Goal: Information Seeking & Learning: Learn about a topic

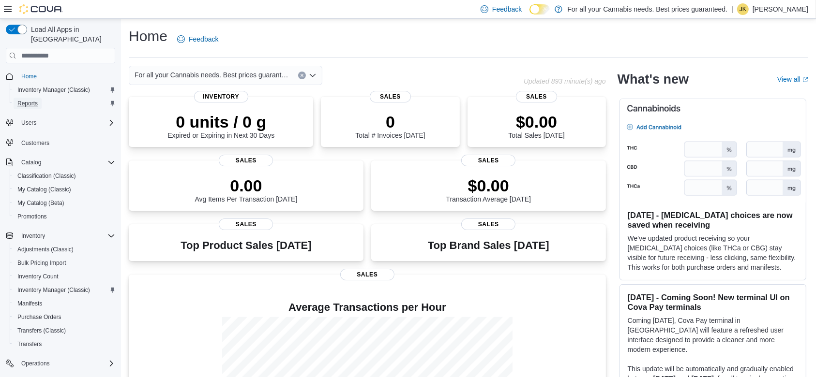
click at [36, 99] on span "Reports" at bounding box center [27, 104] width 20 height 12
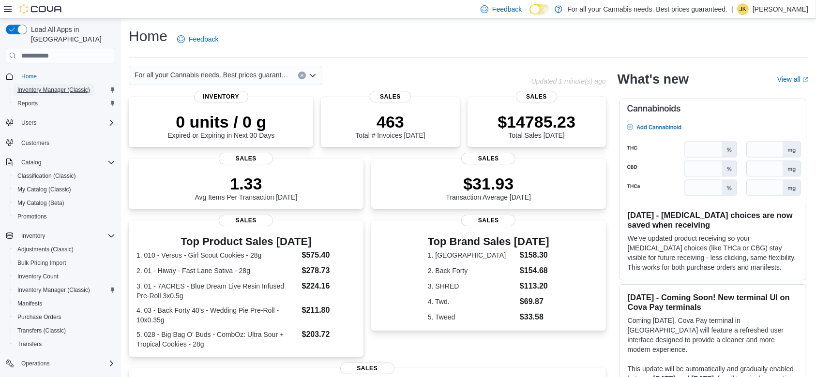
click at [30, 86] on span "Inventory Manager (Classic)" at bounding box center [53, 90] width 73 height 8
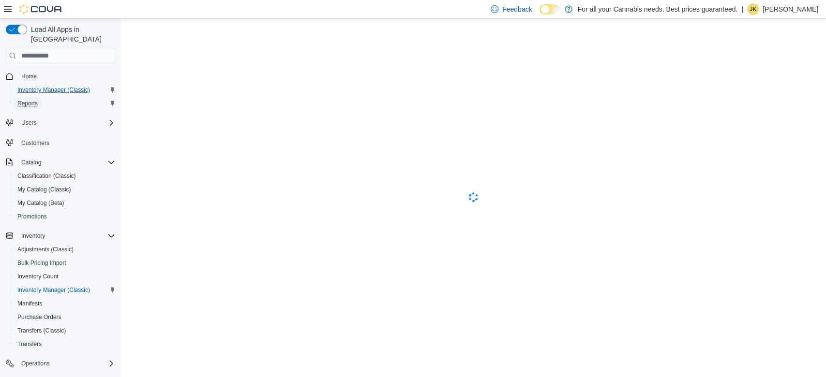
click at [30, 100] on span "Reports" at bounding box center [27, 104] width 20 height 8
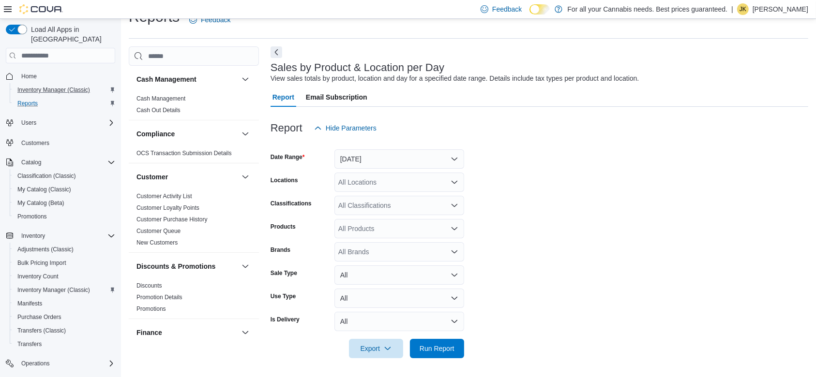
scroll to position [649, 0]
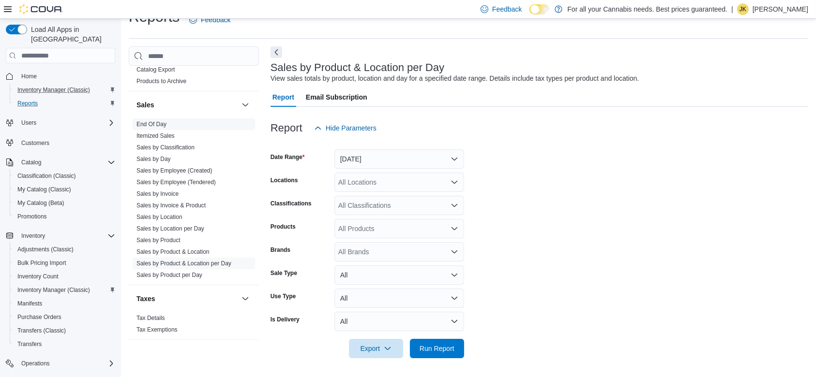
click at [158, 124] on link "End Of Day" at bounding box center [151, 124] width 30 height 7
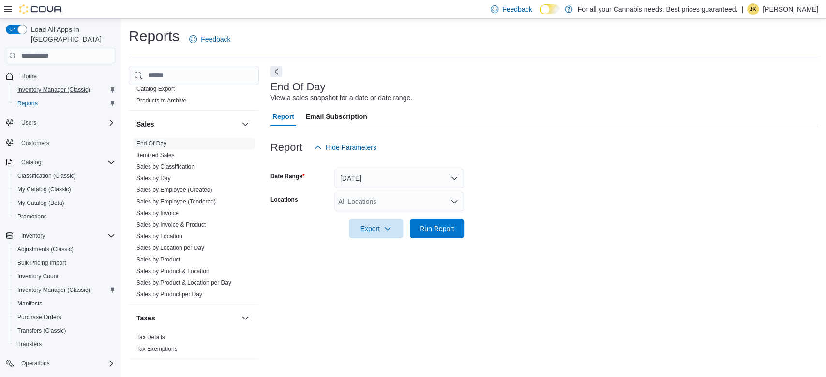
click at [383, 208] on div "All Locations" at bounding box center [399, 201] width 130 height 19
type input "***"
click at [391, 214] on span "TCS0201 King W" at bounding box center [386, 218] width 52 height 10
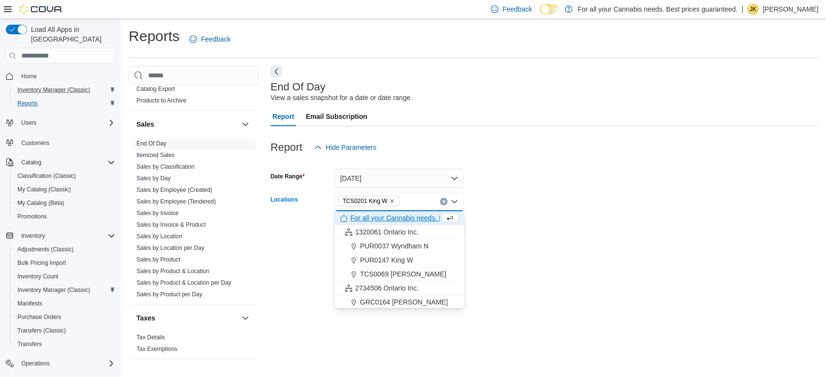
click at [573, 187] on form "Date Range Today Locations TCS0201 King W Combo box. Selected. TCS0201 King W. …" at bounding box center [544, 197] width 548 height 81
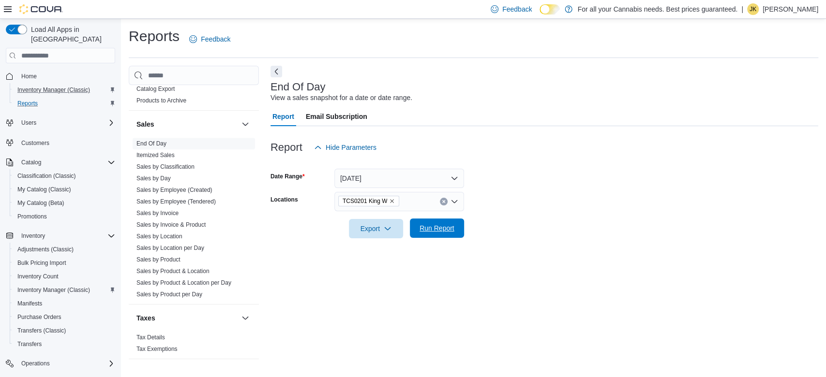
click at [442, 225] on span "Run Report" at bounding box center [437, 229] width 35 height 10
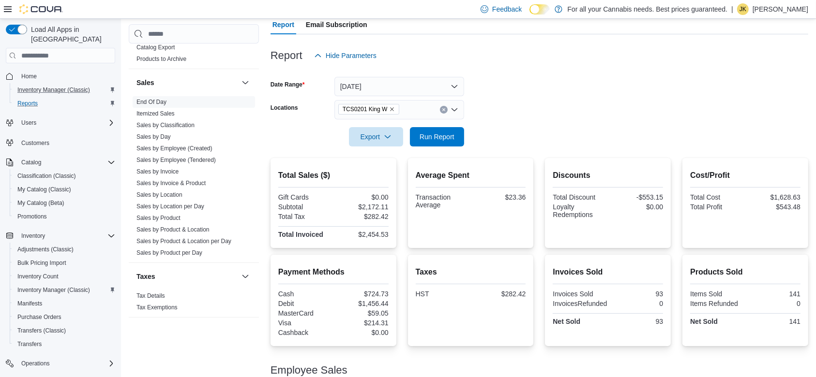
scroll to position [94, 0]
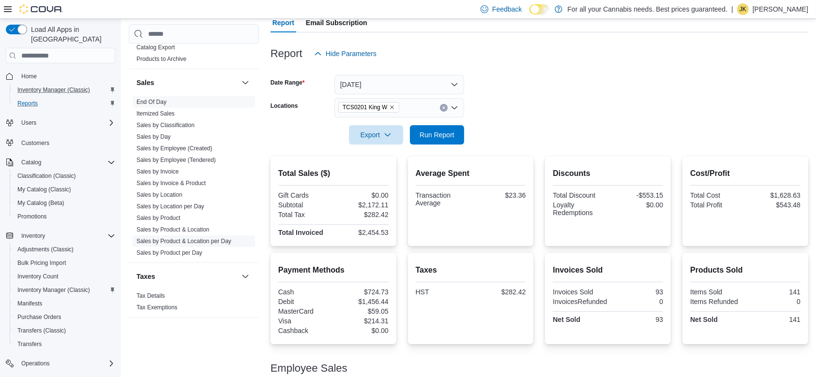
click at [219, 239] on link "Sales by Product & Location per Day" at bounding box center [183, 241] width 95 height 7
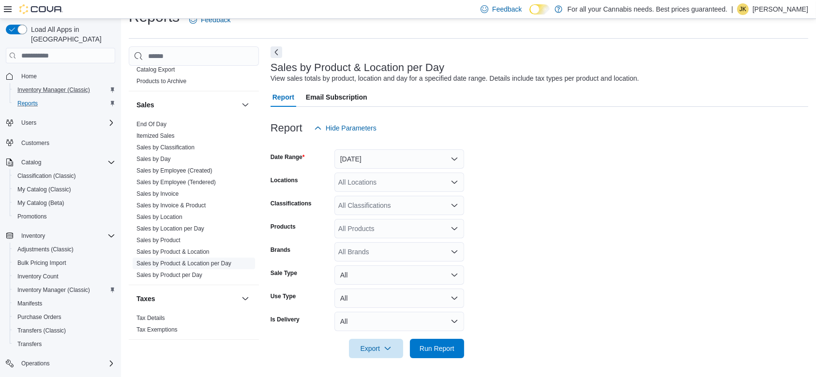
scroll to position [19, 0]
click at [371, 157] on button "[DATE]" at bounding box center [399, 159] width 130 height 19
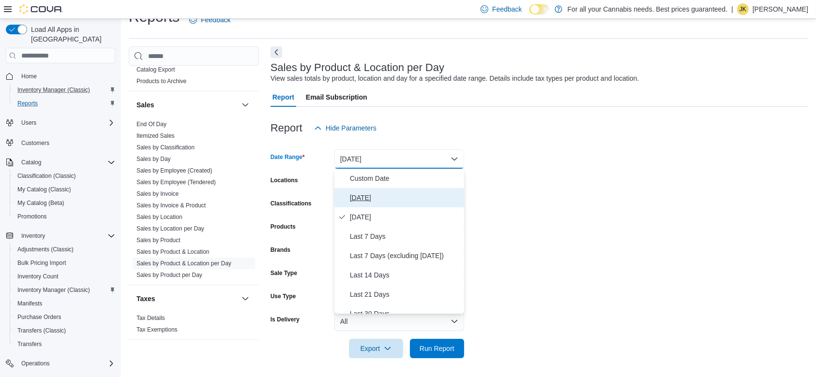
click at [368, 196] on span "Today" at bounding box center [405, 198] width 110 height 12
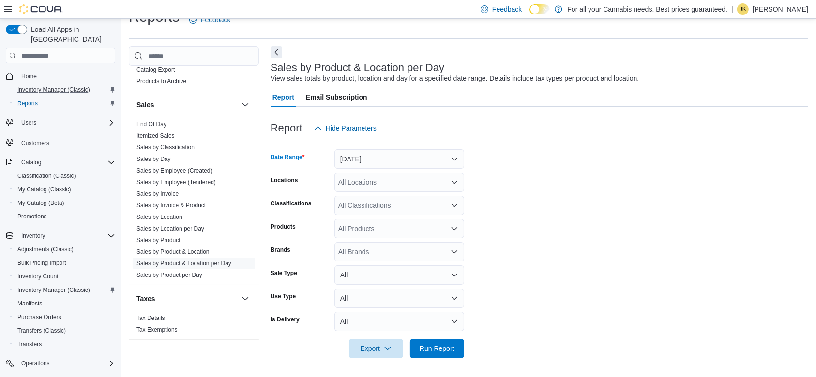
click at [360, 183] on div "All Locations" at bounding box center [399, 182] width 130 height 19
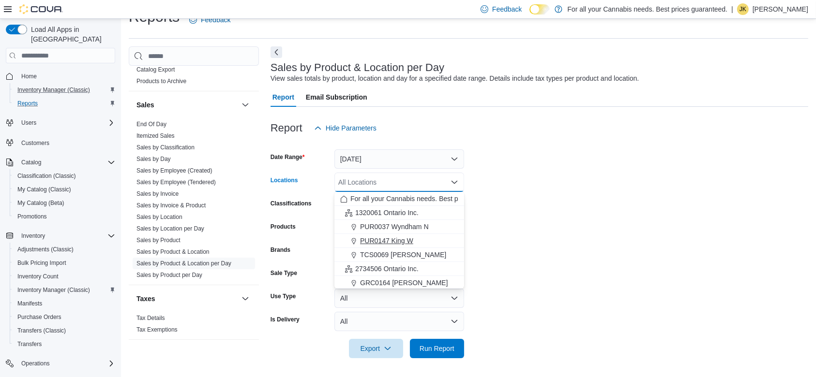
click at [379, 236] on span "PUR0147 King W" at bounding box center [386, 241] width 53 height 10
click at [579, 207] on form "Date Range Today Locations PUR0147 King W Combo box. Selected. PUR0147 King W. …" at bounding box center [539, 248] width 538 height 221
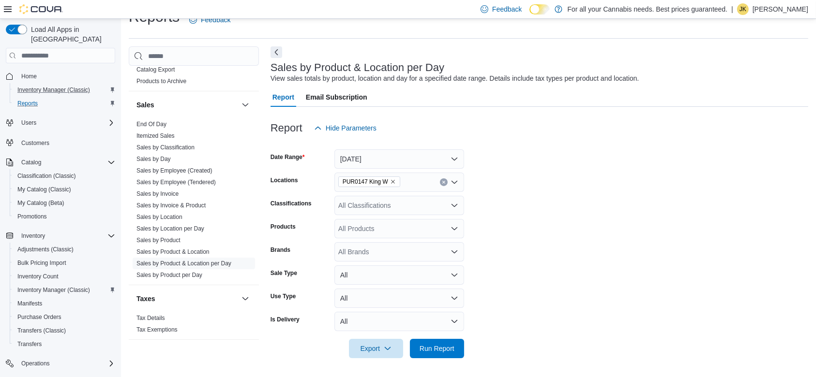
click at [418, 207] on div "All Classifications" at bounding box center [399, 205] width 130 height 19
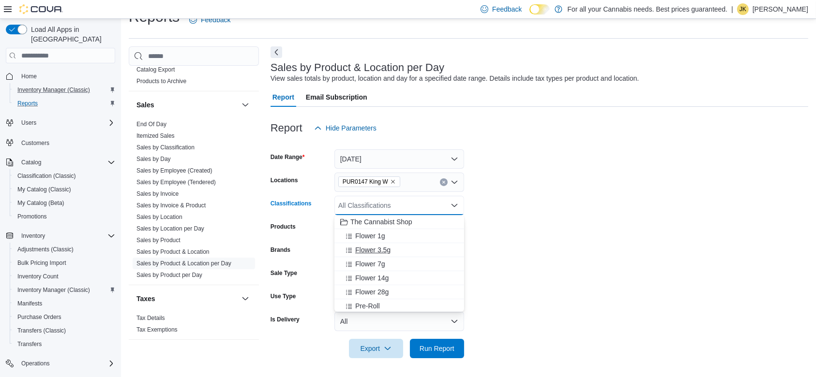
click at [392, 243] on button "Flower 3.5g" at bounding box center [399, 250] width 130 height 14
click at [383, 235] on span "Flower 1g" at bounding box center [370, 236] width 30 height 10
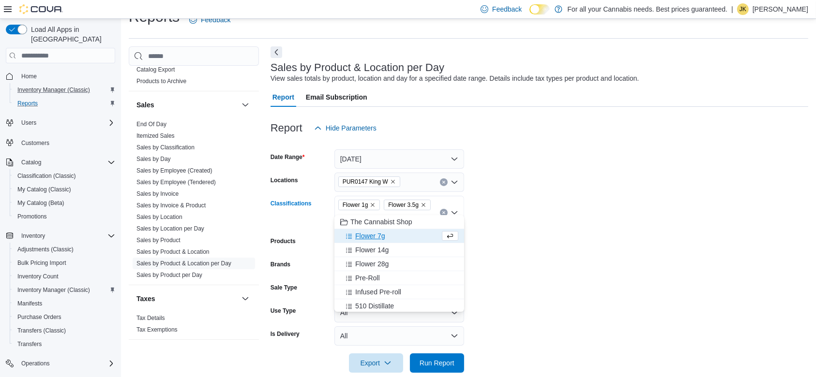
click at [383, 241] on button "Flower 7g" at bounding box center [399, 236] width 130 height 14
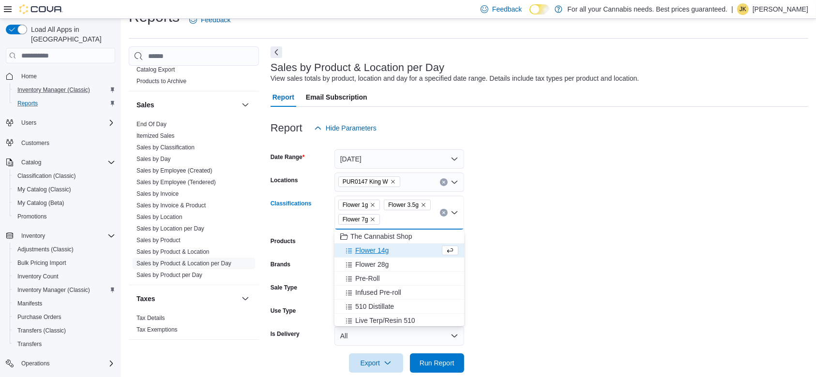
click at [373, 252] on span "Flower 14g" at bounding box center [371, 251] width 33 height 10
click at [375, 252] on span "Flower 28g" at bounding box center [371, 251] width 33 height 10
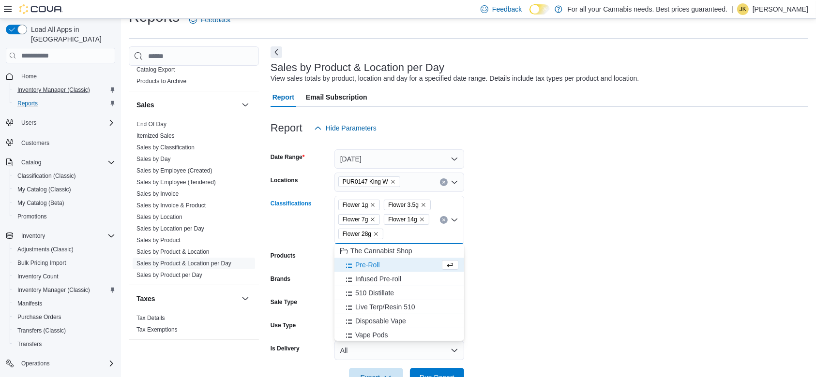
click at [487, 254] on form "Date Range Today Locations PUR0147 King W Classifications Flower 1g Flower 3.5g…" at bounding box center [539, 263] width 538 height 250
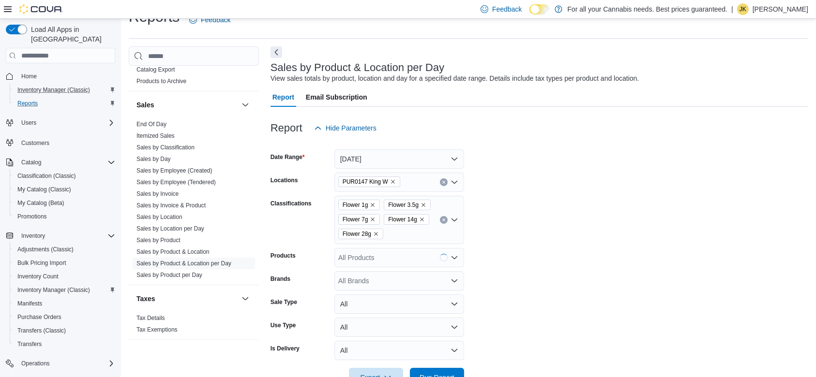
click at [437, 367] on div at bounding box center [539, 364] width 538 height 8
click at [439, 370] on span "Run Report" at bounding box center [437, 377] width 43 height 19
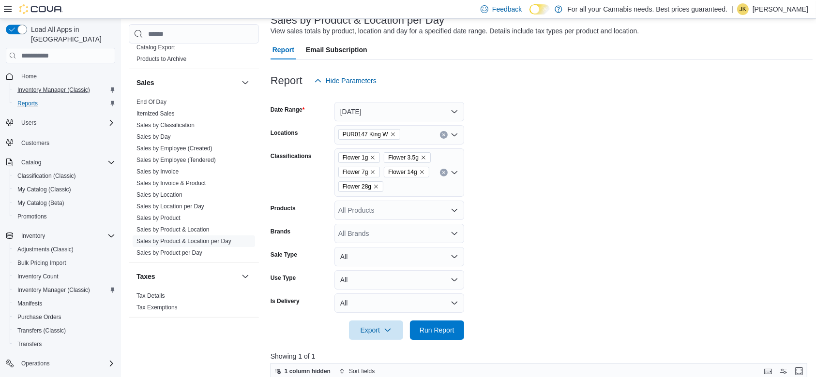
scroll to position [54, 0]
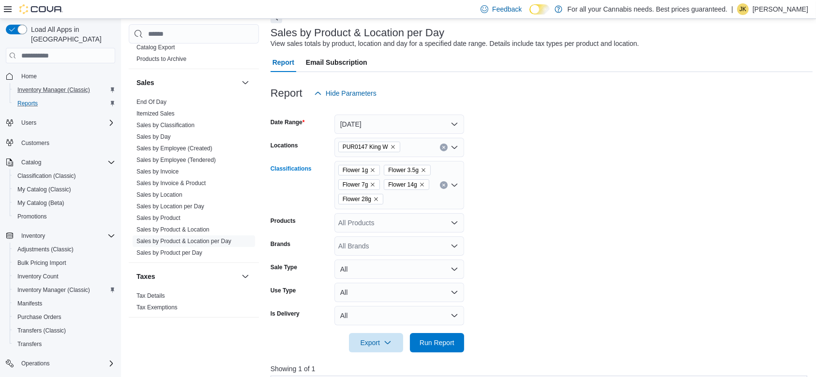
click at [444, 187] on icon "Clear input" at bounding box center [444, 185] width 4 height 4
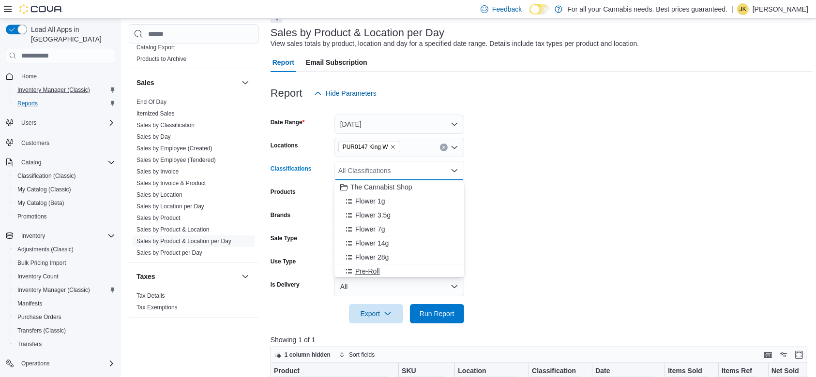
click at [382, 268] on div "Pre-Roll" at bounding box center [399, 272] width 118 height 10
click at [382, 268] on span "Infused Pre-roll" at bounding box center [378, 271] width 46 height 10
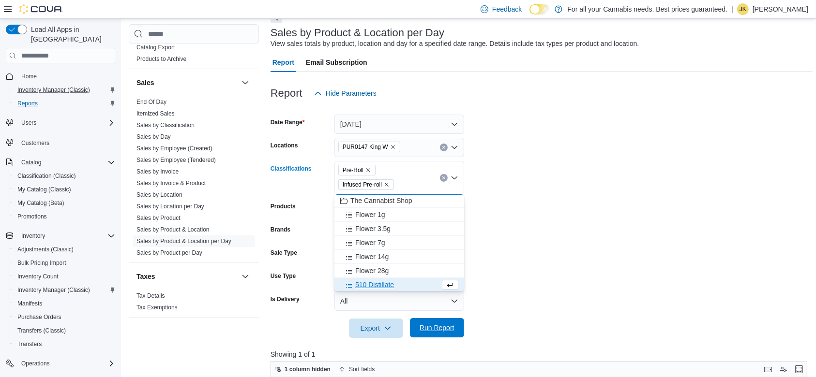
click at [433, 328] on span "Run Report" at bounding box center [437, 328] width 35 height 10
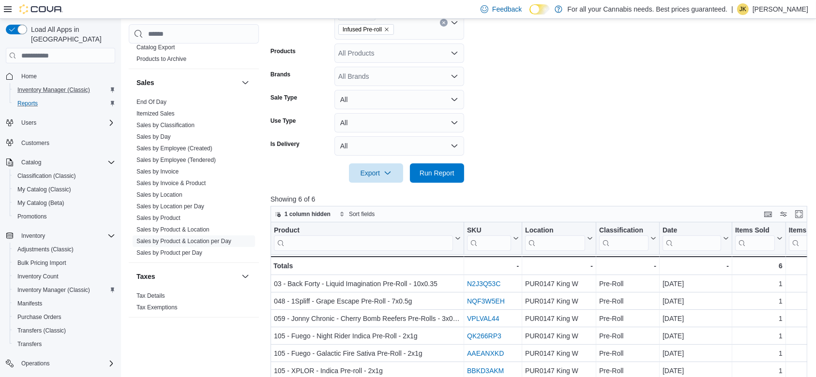
scroll to position [180, 0]
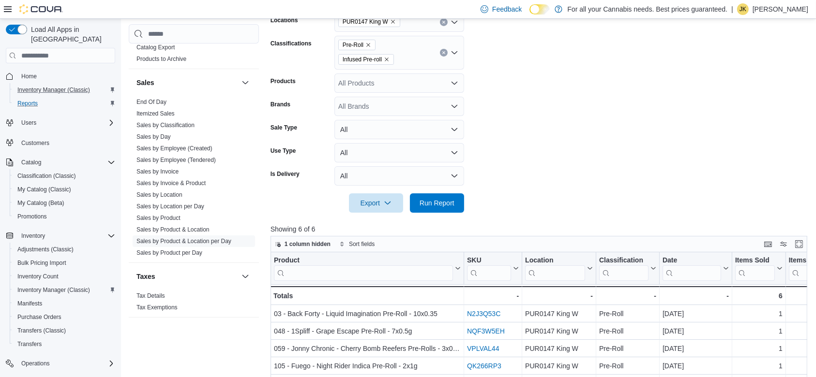
click at [444, 56] on button "Clear input" at bounding box center [444, 53] width 8 height 8
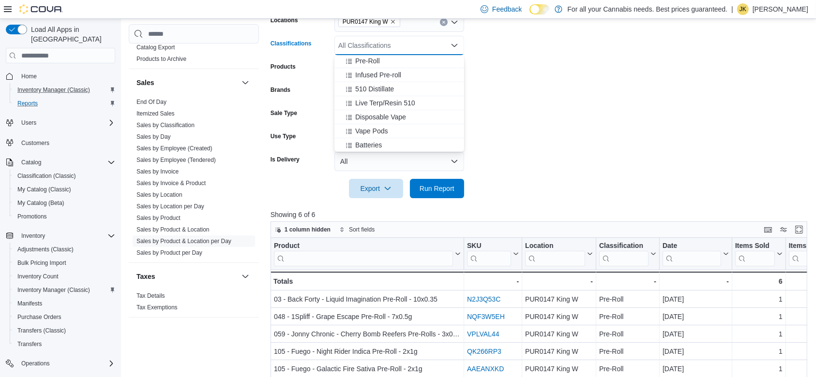
scroll to position [79, 0]
click at [409, 90] on div "510 Distillate" at bounding box center [399, 95] width 118 height 10
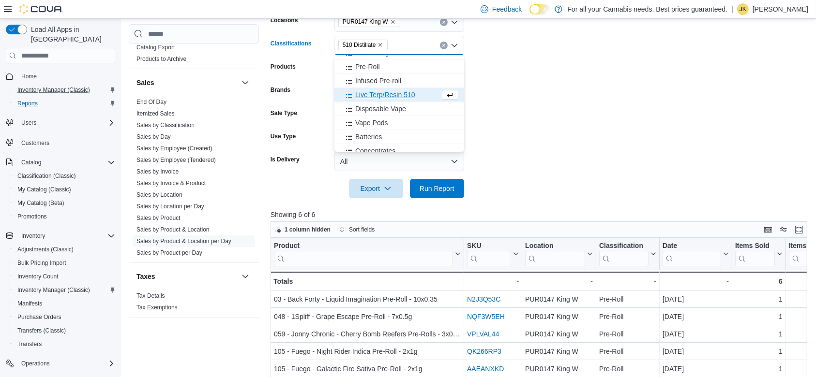
click at [404, 95] on span "Live Terp/Resin 510" at bounding box center [385, 95] width 60 height 10
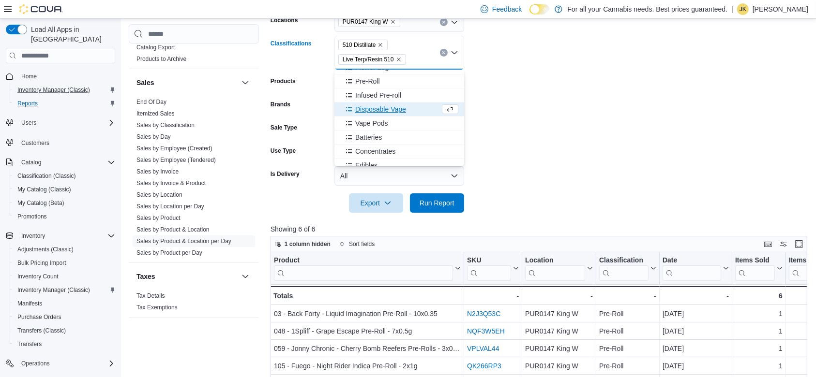
click at [404, 107] on span "Disposable Vape" at bounding box center [380, 110] width 51 height 10
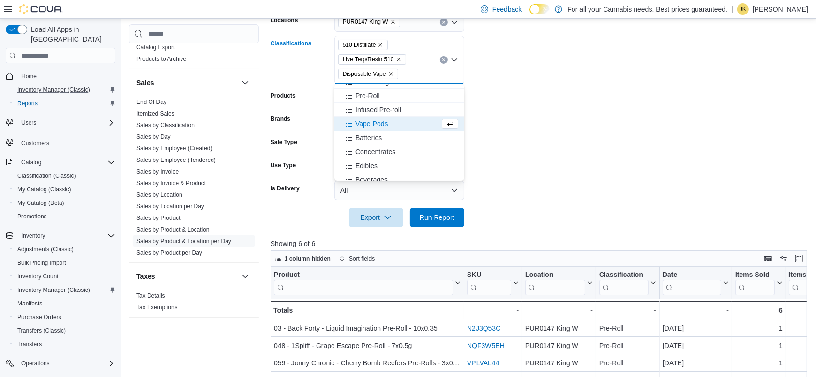
click at [390, 122] on div "Vape Pods" at bounding box center [390, 124] width 100 height 10
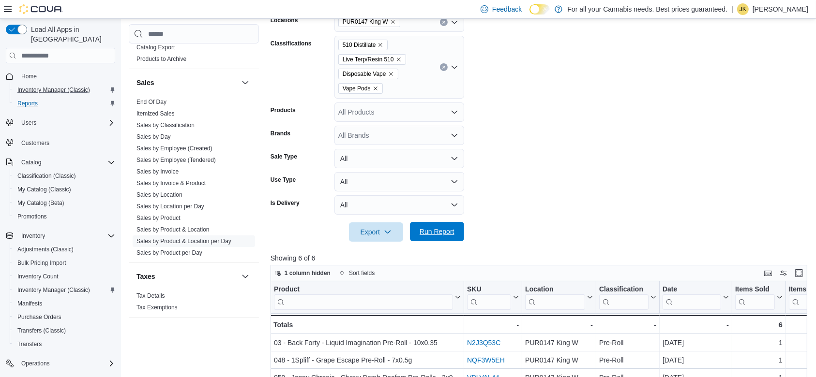
click at [444, 231] on span "Run Report" at bounding box center [437, 232] width 35 height 10
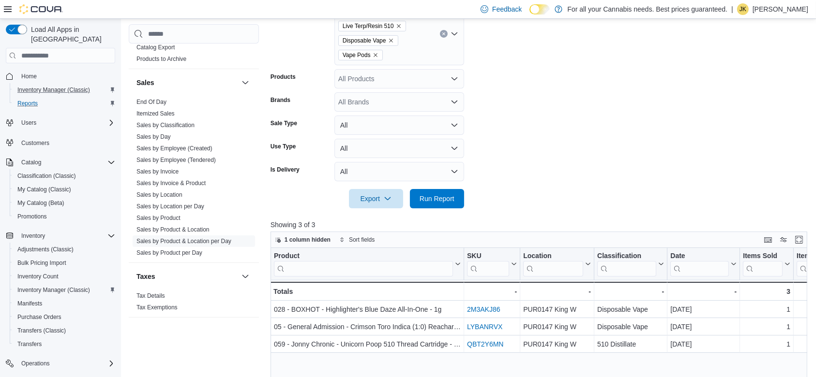
scroll to position [161, 0]
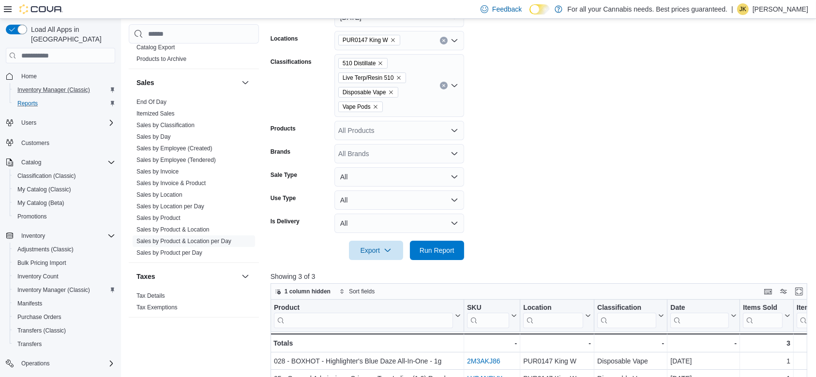
click at [443, 83] on button "Clear input" at bounding box center [444, 86] width 8 height 8
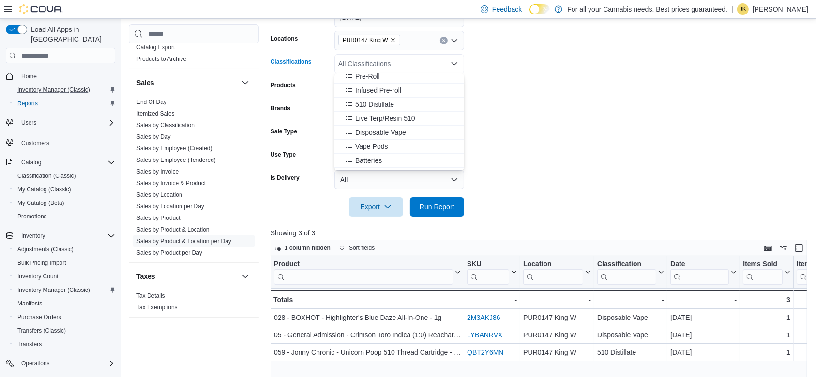
scroll to position [102, 0]
click at [417, 158] on div "Concentrates" at bounding box center [399, 161] width 118 height 10
click at [417, 158] on div "Edibles" at bounding box center [390, 161] width 100 height 10
click at [413, 164] on div "Beverages" at bounding box center [390, 161] width 100 height 10
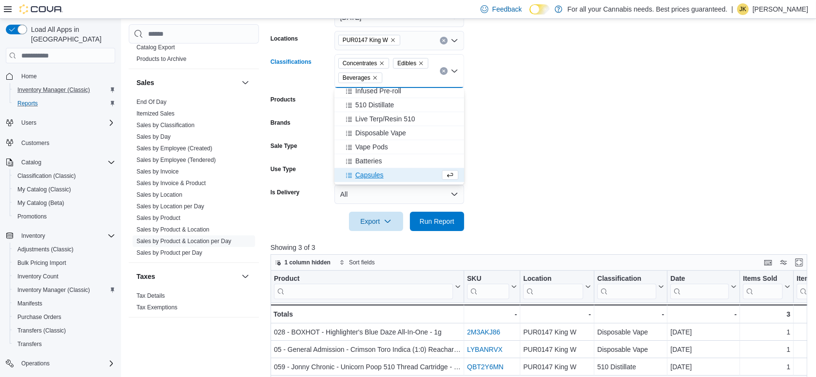
click at [418, 176] on div "Capsules" at bounding box center [390, 175] width 100 height 10
click at [401, 176] on div "Oil" at bounding box center [390, 175] width 100 height 10
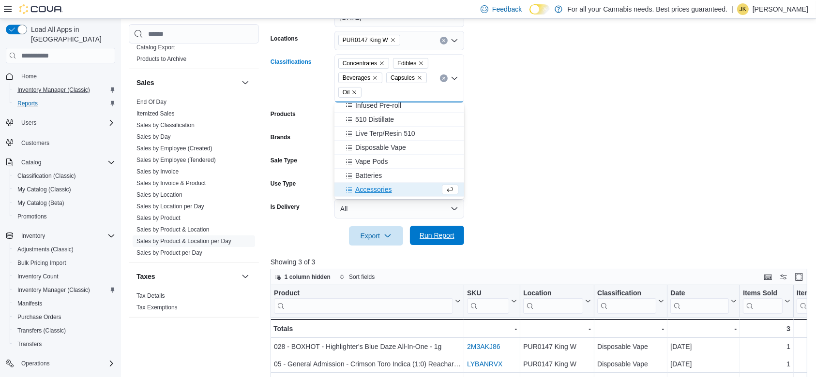
click at [437, 235] on span "Run Report" at bounding box center [437, 236] width 35 height 10
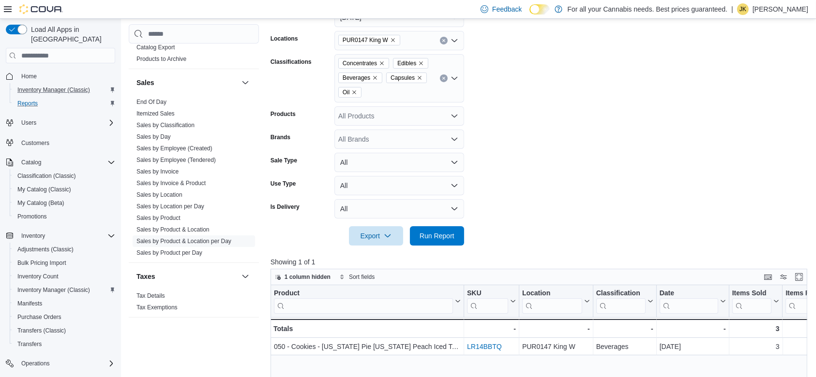
click at [446, 78] on button "Clear input" at bounding box center [444, 79] width 8 height 8
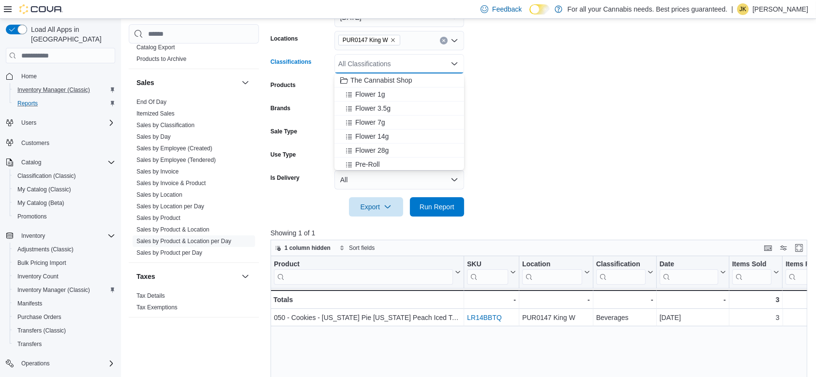
scroll to position [33, 0]
click at [419, 142] on div "Infused Pre-roll" at bounding box center [399, 146] width 118 height 10
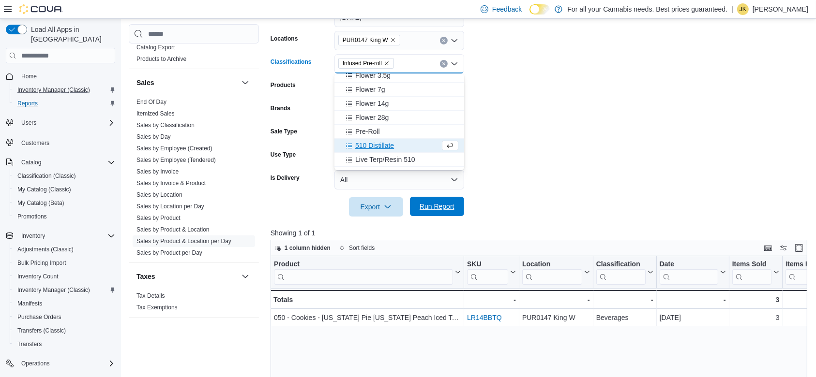
click at [435, 207] on span "Run Report" at bounding box center [437, 207] width 35 height 10
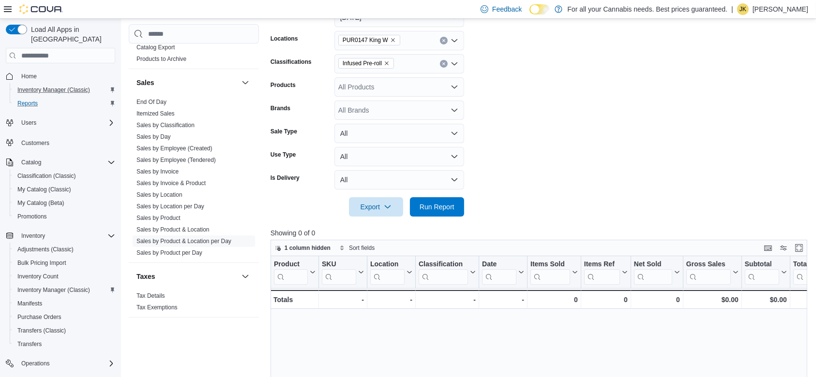
click at [442, 65] on icon "Clear input" at bounding box center [444, 64] width 4 height 4
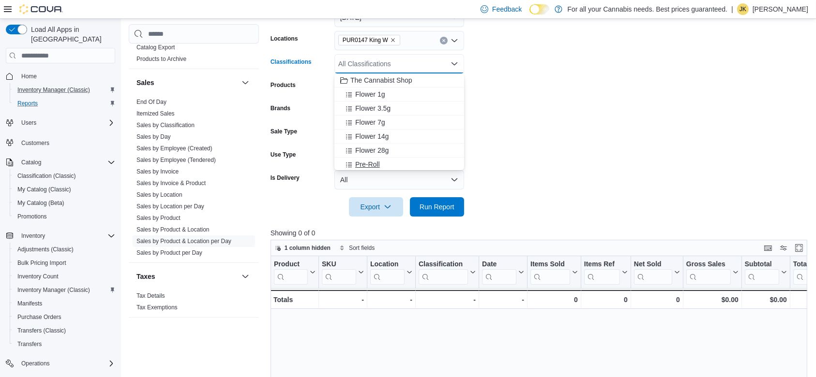
click at [384, 164] on div "Pre-Roll" at bounding box center [399, 165] width 118 height 10
click at [447, 211] on span "Run Report" at bounding box center [437, 206] width 43 height 19
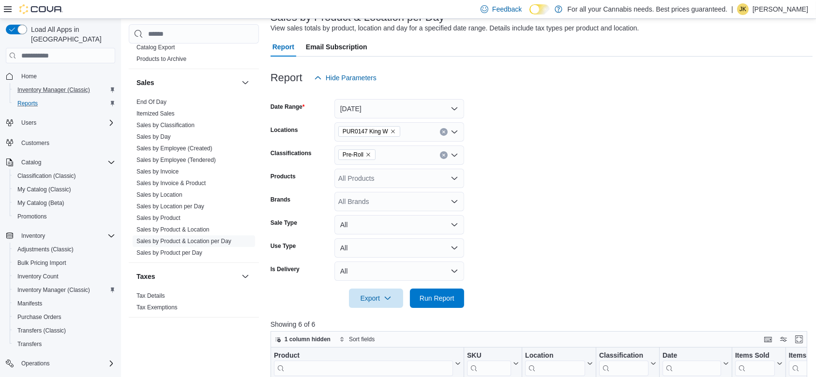
scroll to position [49, 0]
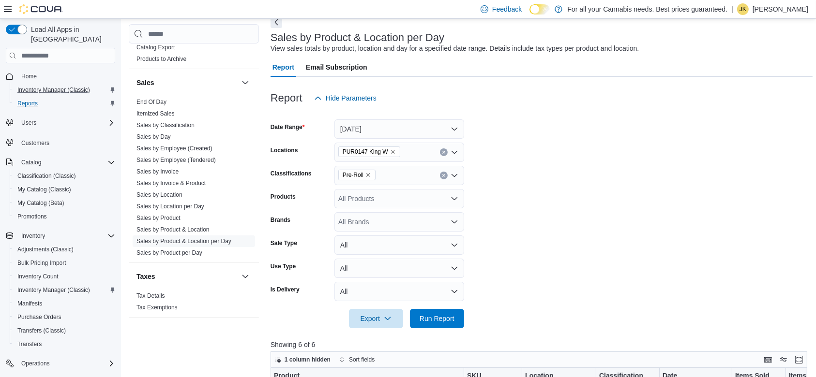
click at [441, 149] on button "Clear input" at bounding box center [444, 153] width 8 height 8
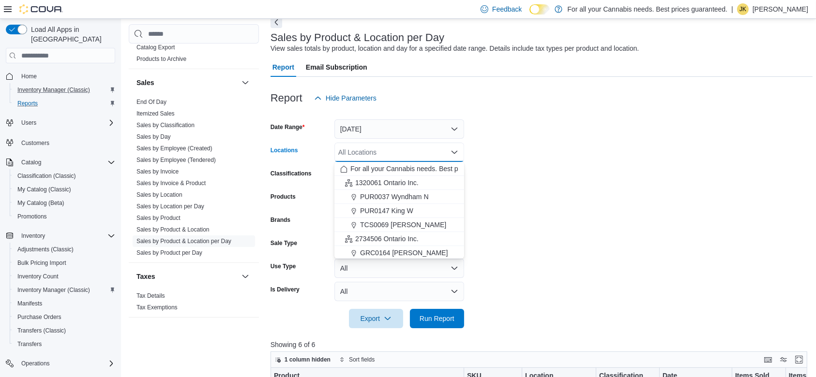
scroll to position [128, 0]
click at [402, 195] on span "TCS0201 King W" at bounding box center [386, 196] width 52 height 10
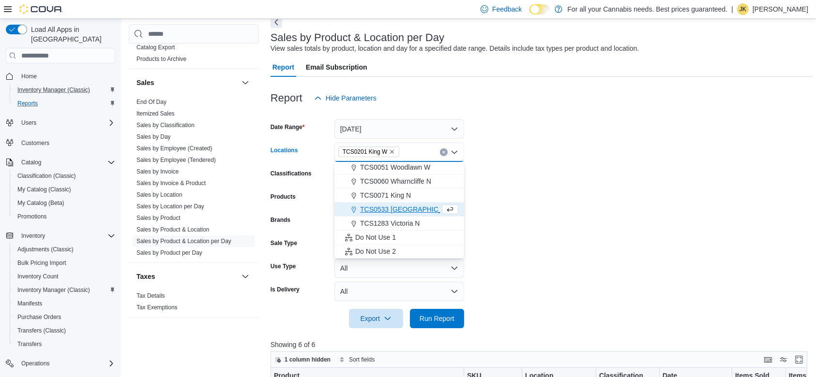
scroll to position [113, 0]
click at [432, 322] on span "Run Report" at bounding box center [437, 319] width 35 height 10
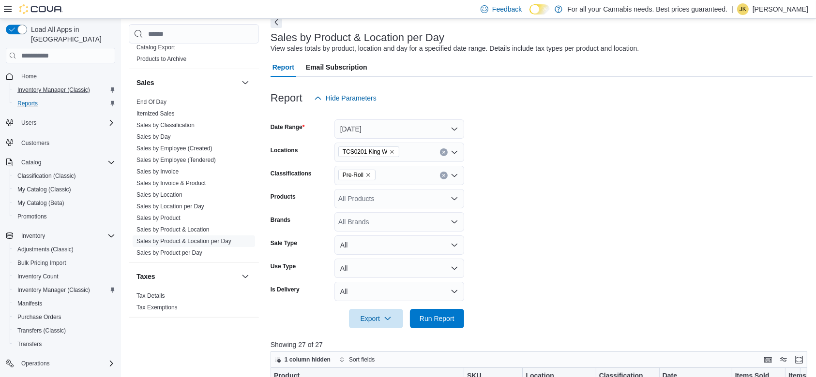
click at [657, 185] on form "Date Range Today Locations TCS0201 King W Classifications Pre-Roll Products All…" at bounding box center [541, 218] width 542 height 221
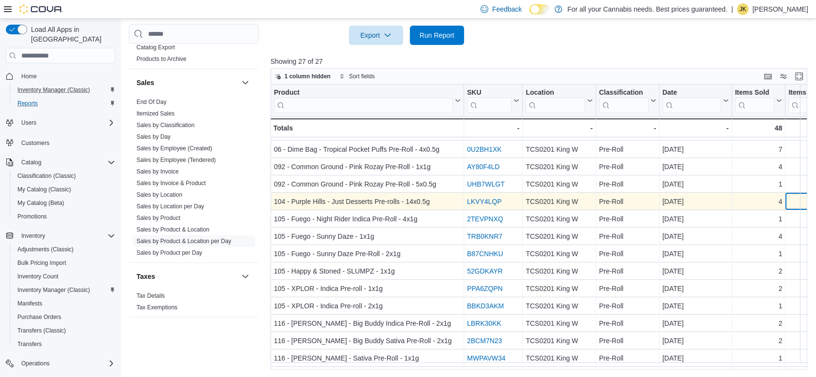
scroll to position [171, 29]
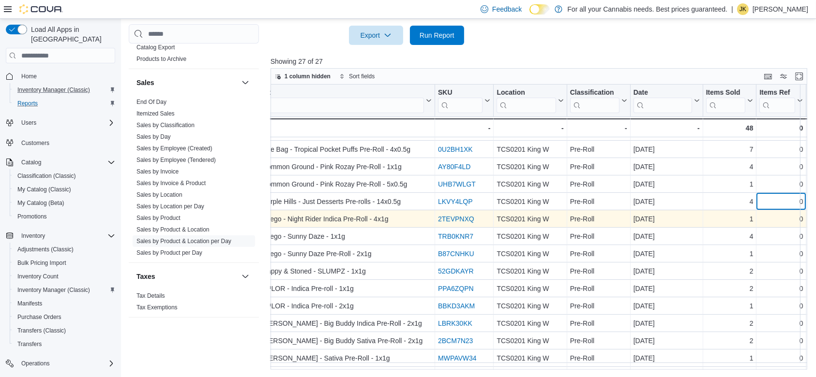
drag, startPoint x: 794, startPoint y: 197, endPoint x: 798, endPoint y: 210, distance: 12.9
click at [798, 210] on div "Product Click to view column header actions SKU Click to view column header act…" at bounding box center [772, 175] width 1063 height 523
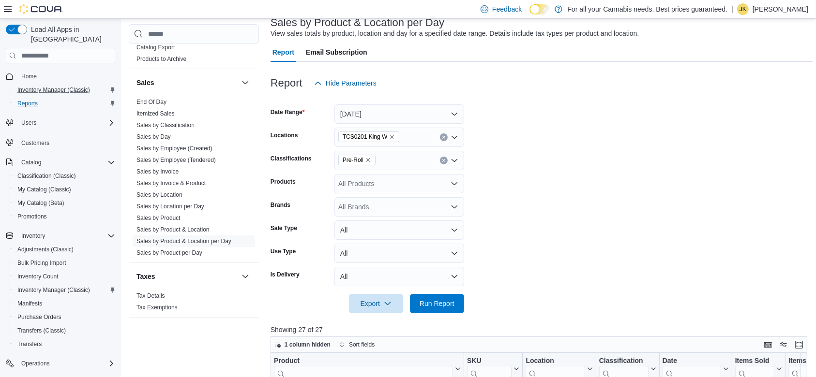
scroll to position [43, 0]
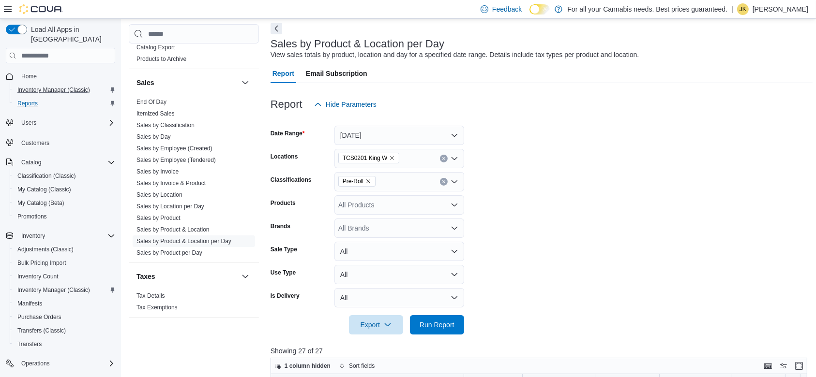
click at [445, 180] on icon "Clear input" at bounding box center [444, 182] width 4 height 4
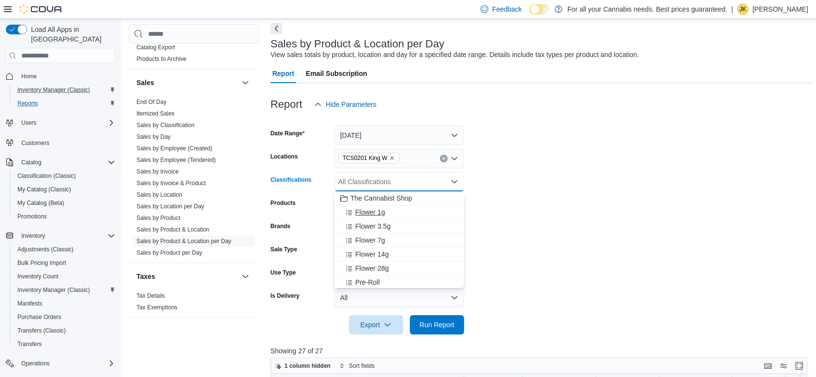
click at [392, 214] on div "Flower 1g" at bounding box center [399, 213] width 118 height 10
click at [449, 318] on span "Run Report" at bounding box center [437, 324] width 43 height 19
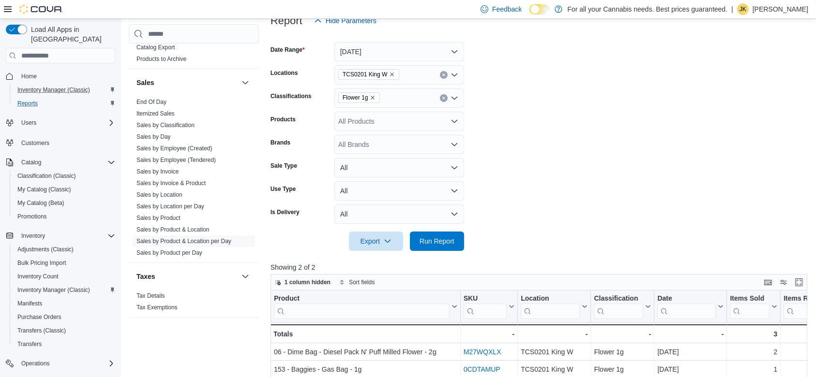
scroll to position [120, 0]
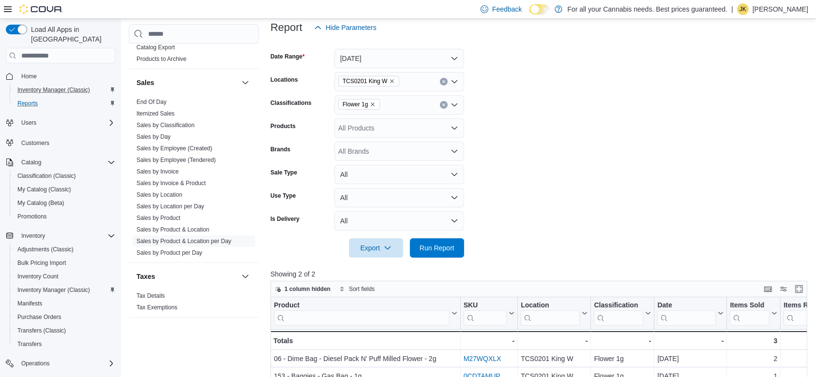
click at [442, 103] on icon "Clear input" at bounding box center [444, 105] width 4 height 4
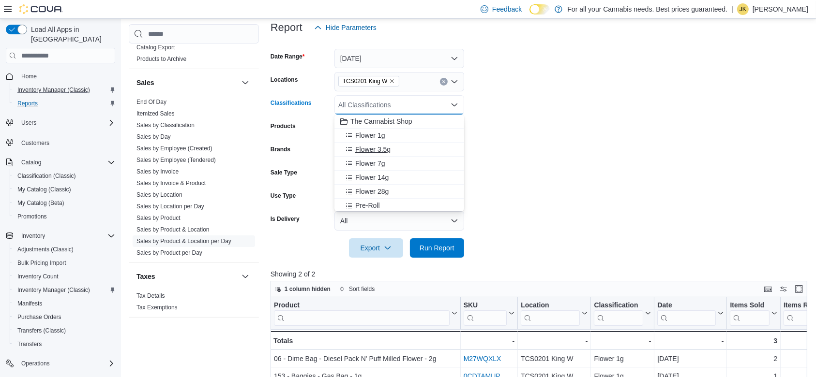
click at [364, 150] on span "Flower 3.5g" at bounding box center [372, 150] width 35 height 10
click at [451, 240] on span "Run Report" at bounding box center [437, 247] width 43 height 19
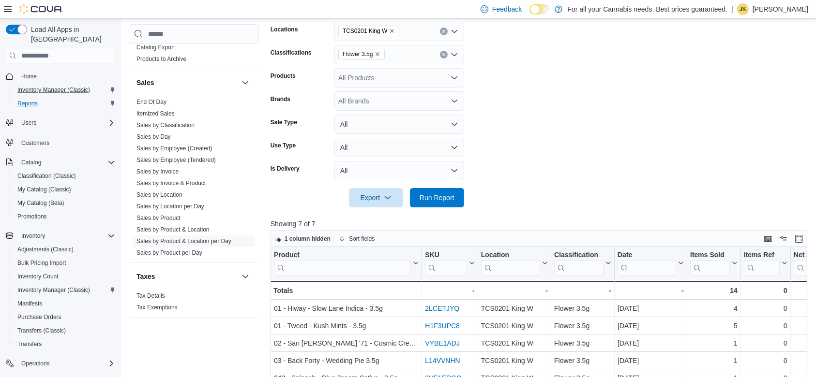
scroll to position [43, 0]
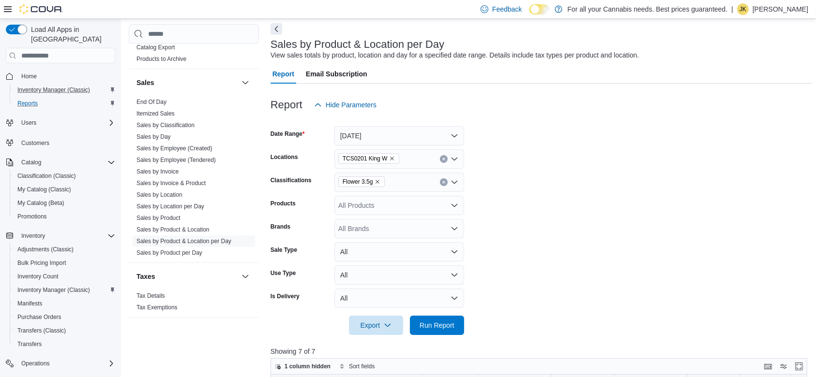
click at [443, 184] on icon "Clear input" at bounding box center [444, 182] width 4 height 4
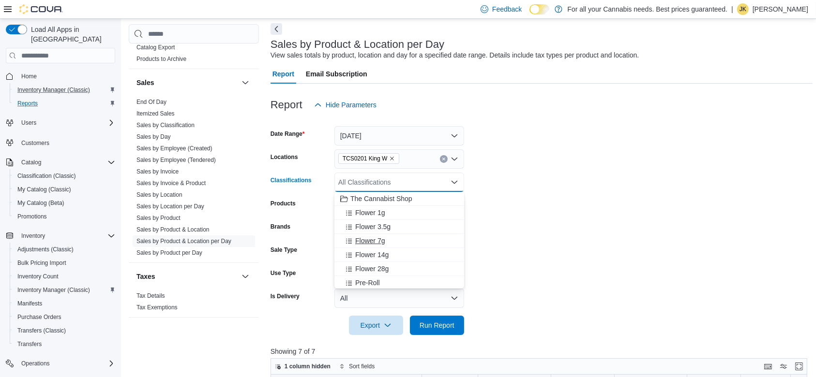
click at [402, 240] on div "Flower 7g" at bounding box center [399, 241] width 118 height 10
click at [424, 322] on span "Run Report" at bounding box center [437, 325] width 35 height 10
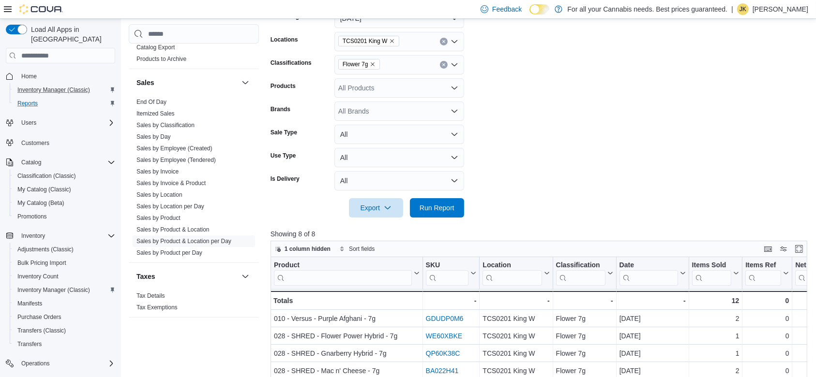
scroll to position [156, 0]
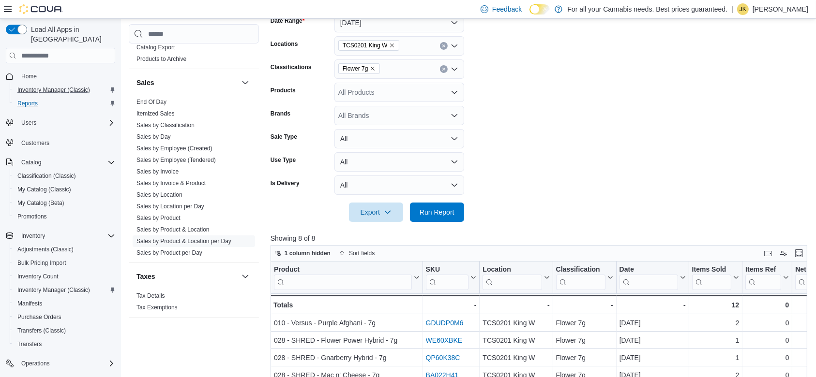
click at [444, 65] on button "Clear input" at bounding box center [444, 69] width 8 height 8
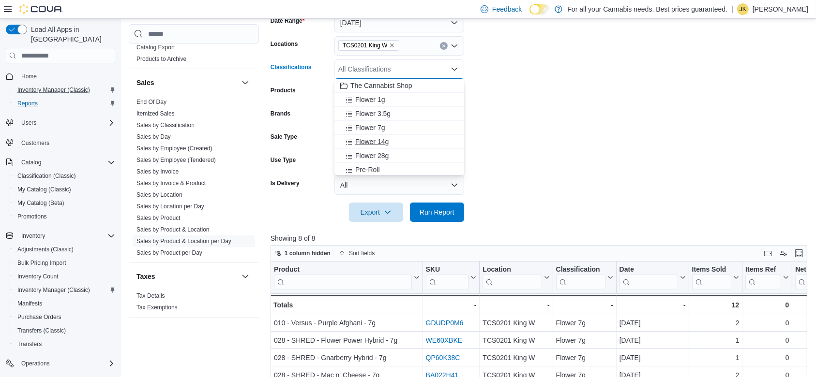
click at [394, 141] on div "Flower 14g" at bounding box center [399, 142] width 118 height 10
click at [454, 215] on span "Run Report" at bounding box center [437, 211] width 43 height 19
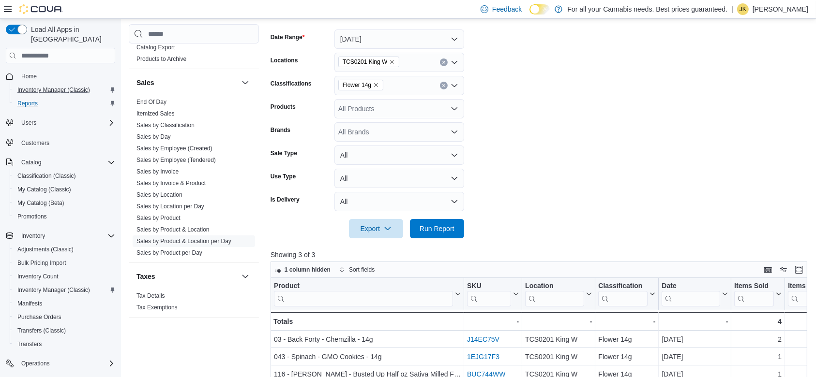
scroll to position [17, 0]
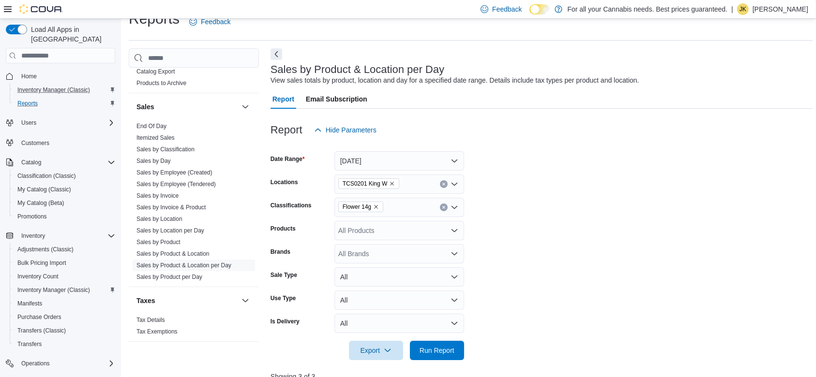
click at [446, 207] on button "Clear input" at bounding box center [444, 208] width 8 height 8
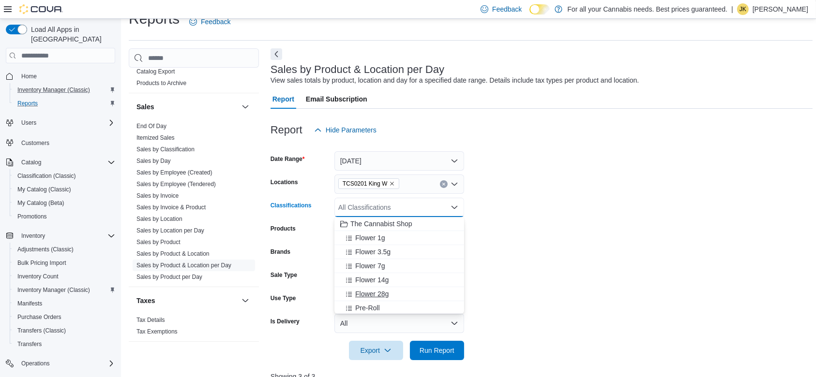
click at [397, 290] on div "Flower 28g" at bounding box center [399, 294] width 118 height 10
click at [449, 355] on span "Run Report" at bounding box center [437, 350] width 43 height 19
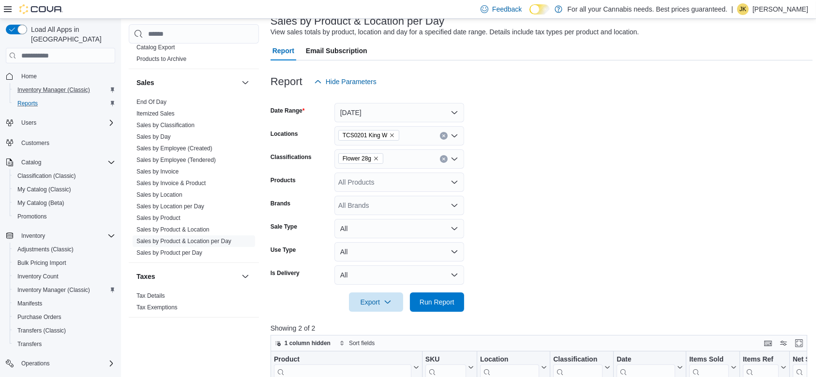
scroll to position [31, 0]
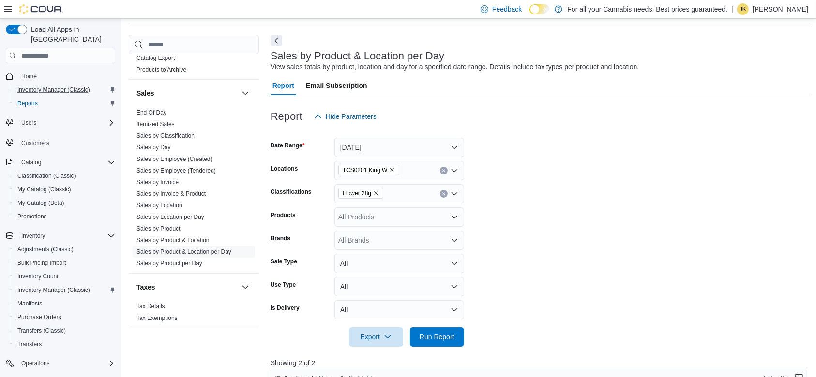
click at [443, 191] on button "Clear input" at bounding box center [444, 194] width 8 height 8
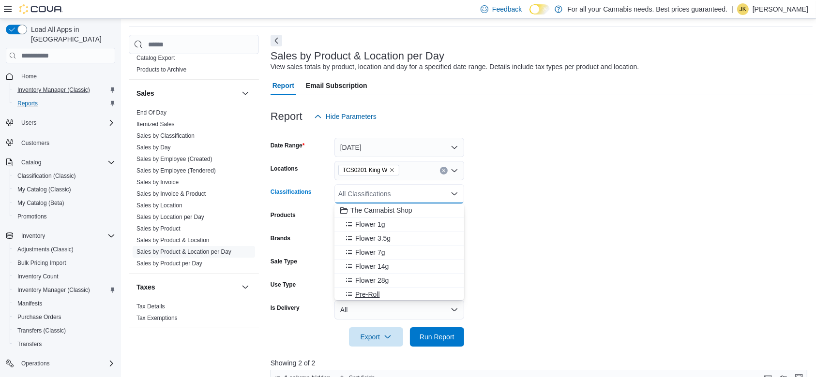
click at [396, 290] on div "Pre-Roll" at bounding box center [399, 295] width 118 height 10
click at [398, 293] on span "Infused Pre-roll" at bounding box center [378, 294] width 46 height 10
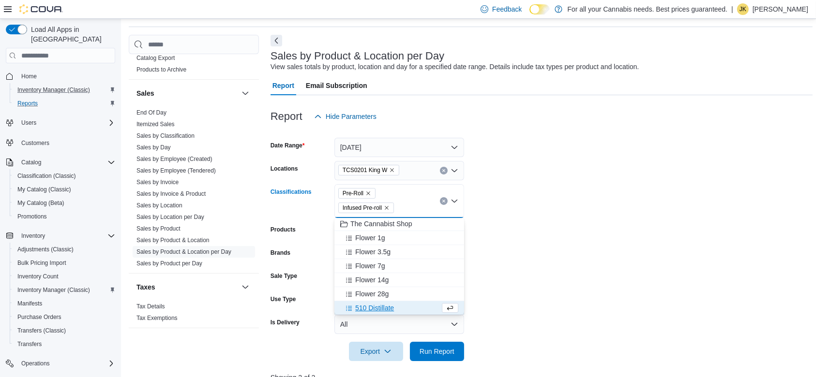
click at [368, 192] on icon "Remove Pre-Roll from selection in this group" at bounding box center [368, 194] width 6 height 6
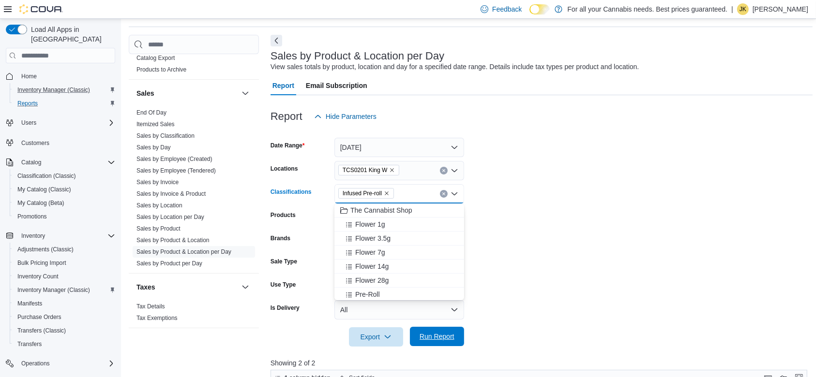
click at [434, 329] on span "Run Report" at bounding box center [437, 336] width 43 height 19
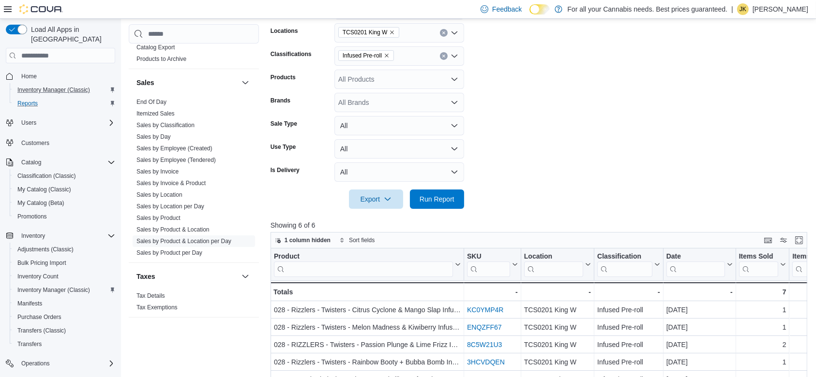
scroll to position [165, 0]
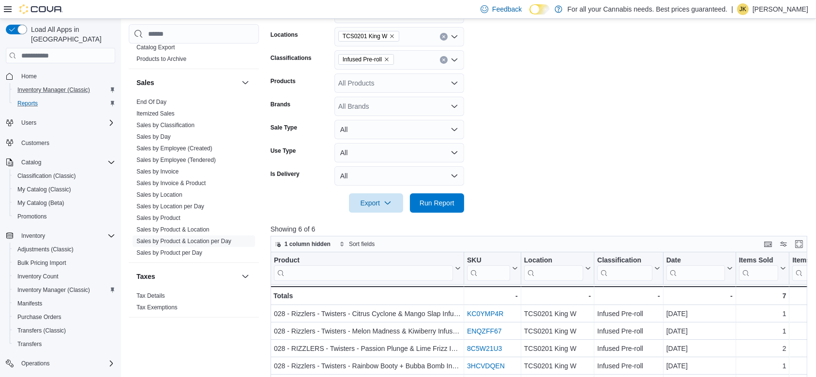
click at [440, 60] on button "Clear input" at bounding box center [444, 60] width 8 height 8
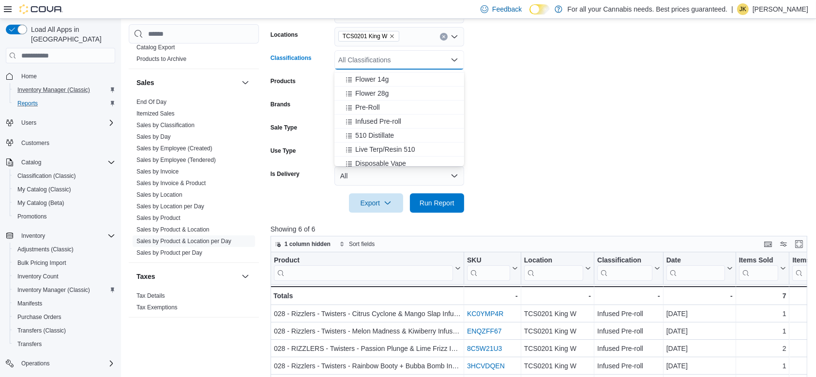
scroll to position [65, 0]
click at [402, 122] on div "510 Distillate" at bounding box center [399, 124] width 118 height 10
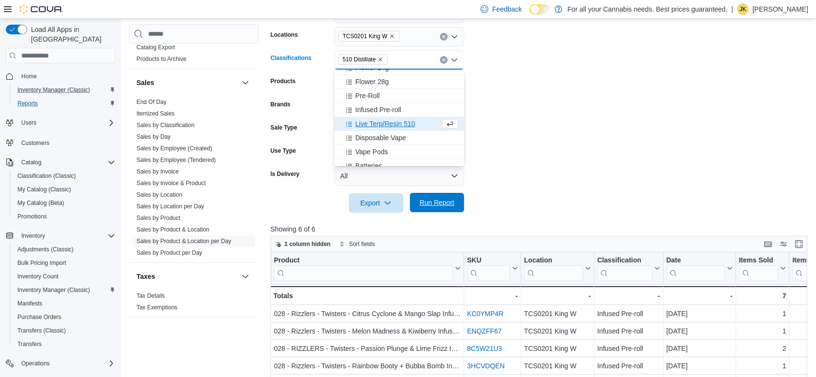
click at [436, 212] on span "Run Report" at bounding box center [437, 202] width 43 height 19
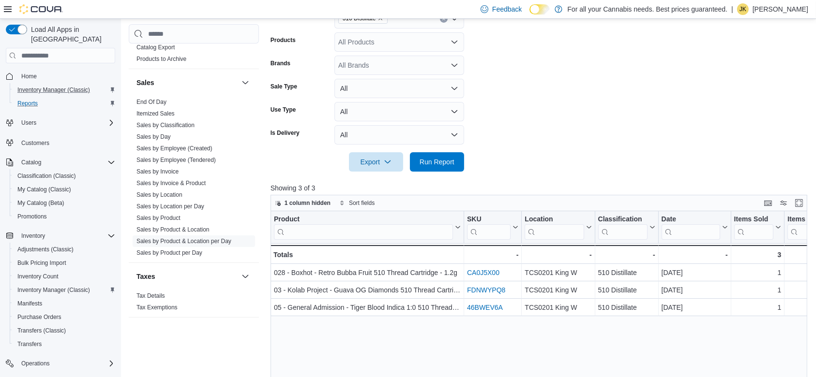
scroll to position [166, 0]
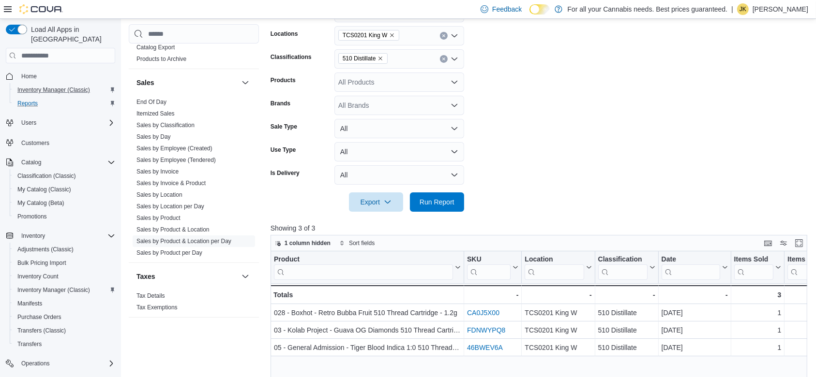
click at [444, 59] on icon "Clear input" at bounding box center [444, 59] width 4 height 4
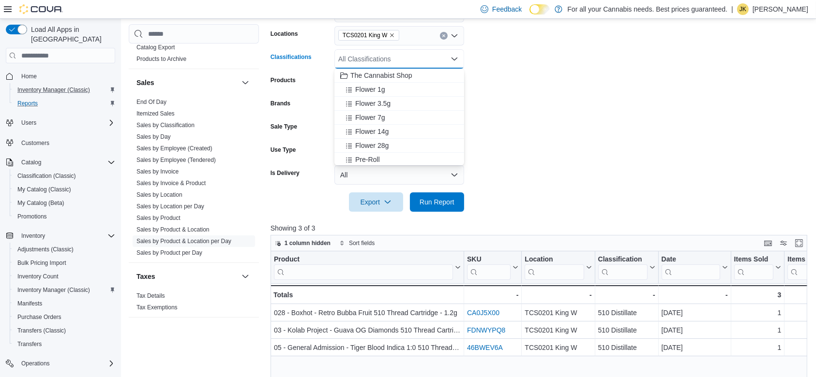
drag, startPoint x: 456, startPoint y: 83, endPoint x: 471, endPoint y: 96, distance: 20.2
click at [471, 96] on body "Feedback Dark Mode For all your Cannabis needs. Best prices guaranteed. | JK Je…" at bounding box center [408, 189] width 816 height 711
click at [427, 99] on div "Live Terp/Resin 510" at bounding box center [399, 100] width 118 height 10
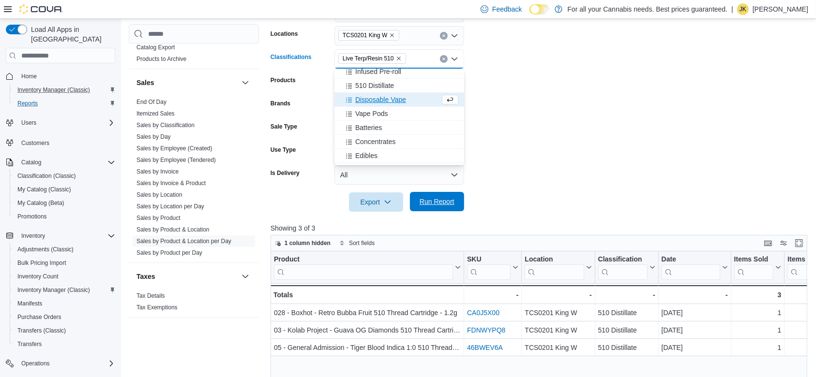
click at [448, 195] on span "Run Report" at bounding box center [437, 201] width 43 height 19
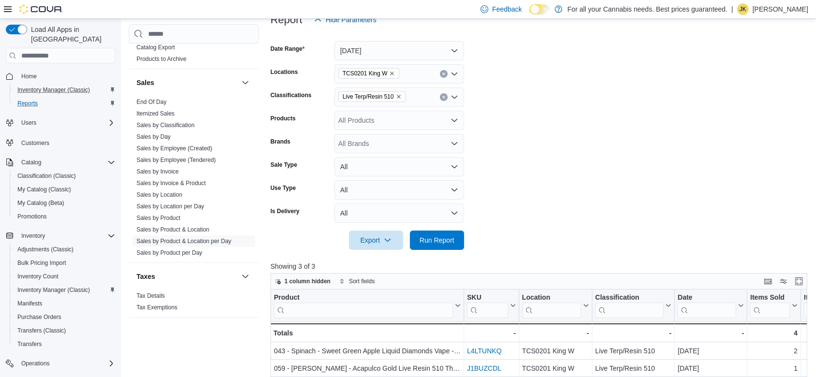
scroll to position [117, 0]
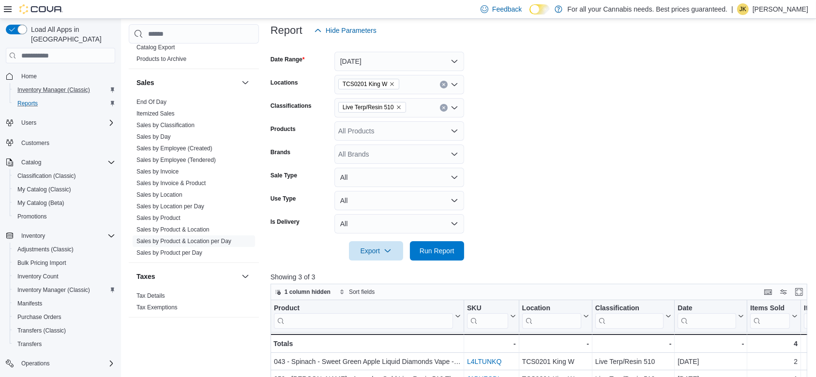
click at [444, 106] on icon "Clear input" at bounding box center [444, 108] width 4 height 4
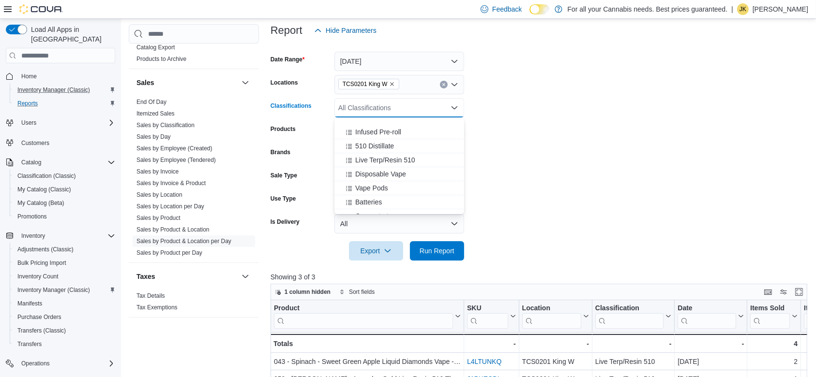
scroll to position [114, 0]
click at [407, 149] on div "Disposable Vape" at bounding box center [399, 151] width 118 height 10
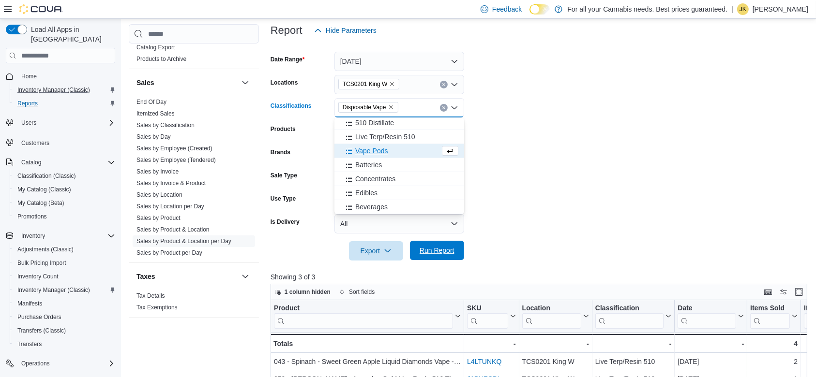
click at [451, 252] on span "Run Report" at bounding box center [437, 251] width 35 height 10
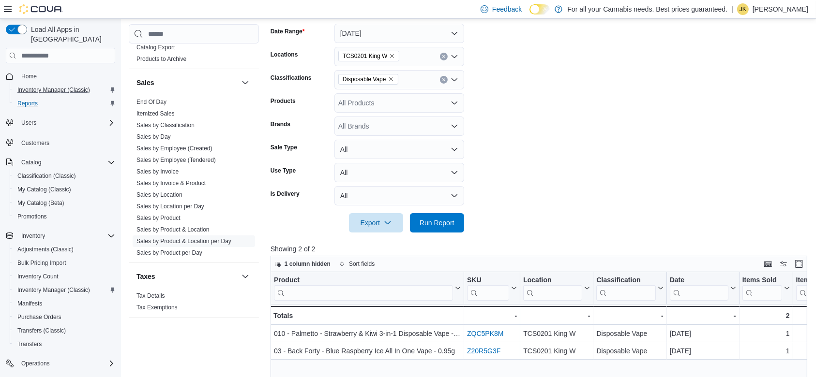
scroll to position [142, 0]
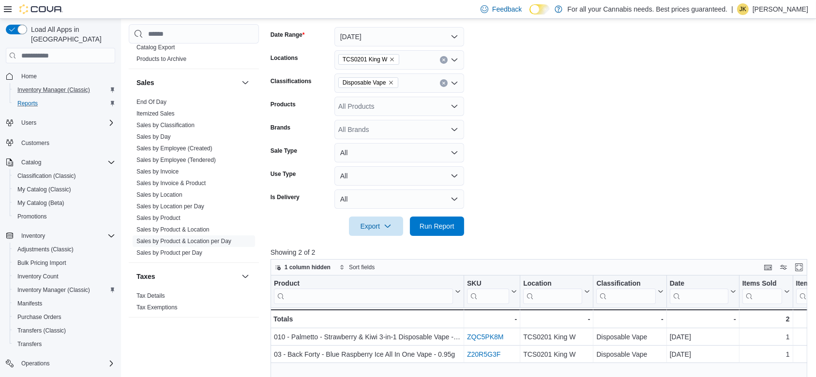
click at [445, 81] on icon "Clear input" at bounding box center [444, 83] width 4 height 4
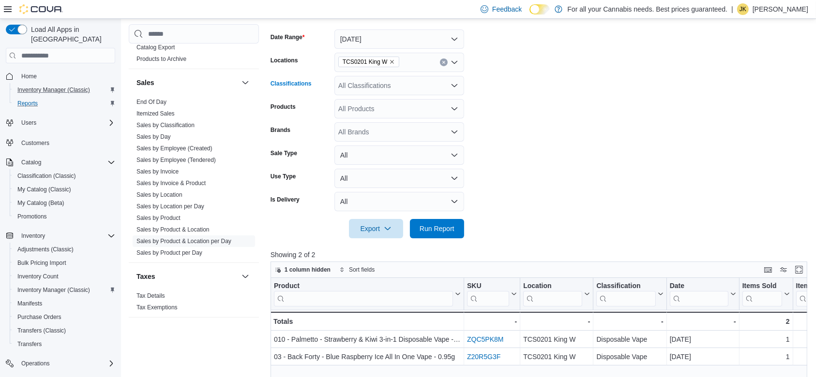
scroll to position [138, 0]
click at [406, 88] on div "All Classifications Combo box. Selected. Combo box input. All Classifications. …" at bounding box center [399, 86] width 130 height 19
click at [464, 113] on form "Date Range Today Locations TCS0201 King W Classifications All Classifications P…" at bounding box center [541, 129] width 542 height 221
click at [419, 94] on div "All Classifications" at bounding box center [399, 86] width 130 height 19
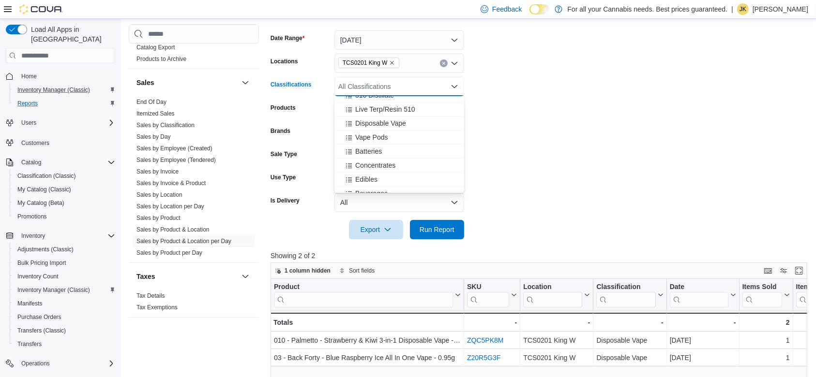
scroll to position [137, 0]
click at [395, 152] on span "Concentrates" at bounding box center [375, 149] width 40 height 10
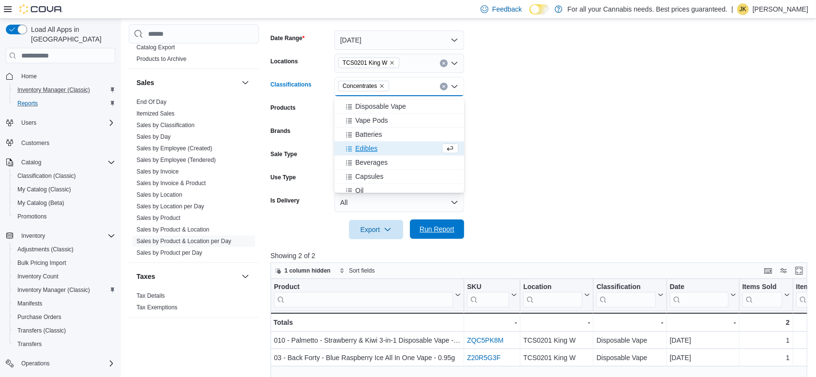
click at [451, 228] on span "Run Report" at bounding box center [437, 230] width 35 height 10
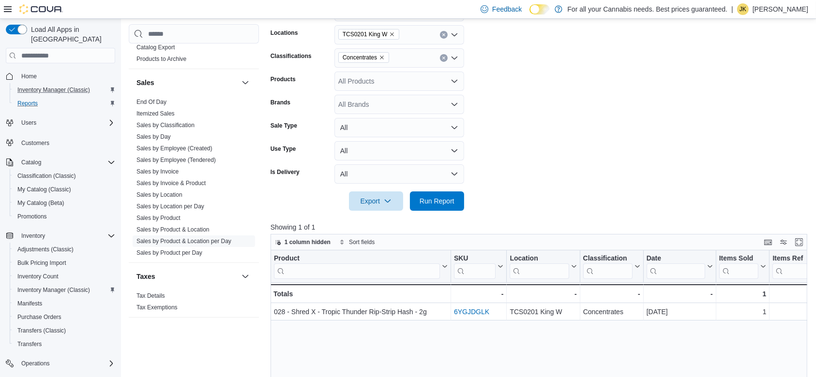
scroll to position [154, 0]
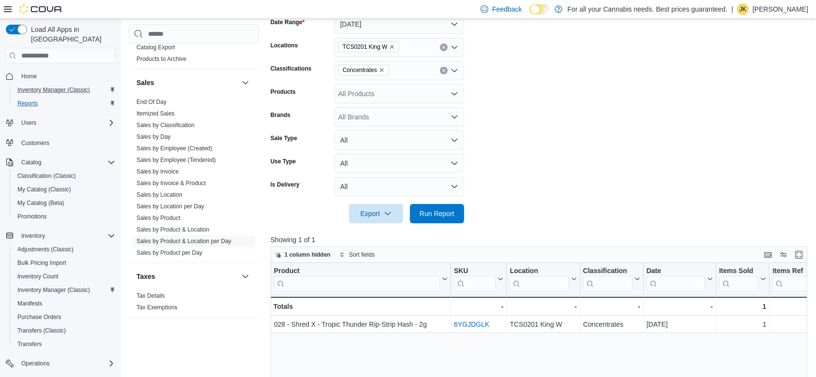
click at [445, 70] on icon "Clear input" at bounding box center [443, 70] width 2 height 2
click at [464, 93] on form "Date Range Today Locations TCS0201 King W Classifications All Classifications P…" at bounding box center [541, 113] width 542 height 221
click at [437, 68] on div "All Classifications" at bounding box center [399, 70] width 130 height 19
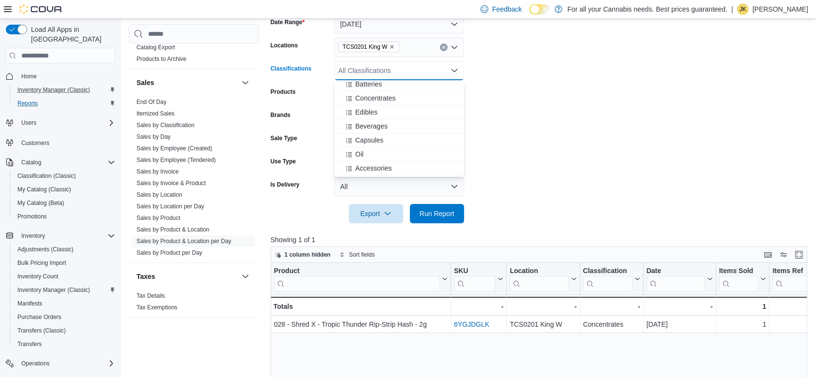
scroll to position [189, 0]
click at [404, 96] on div "Edibles" at bounding box center [399, 95] width 118 height 10
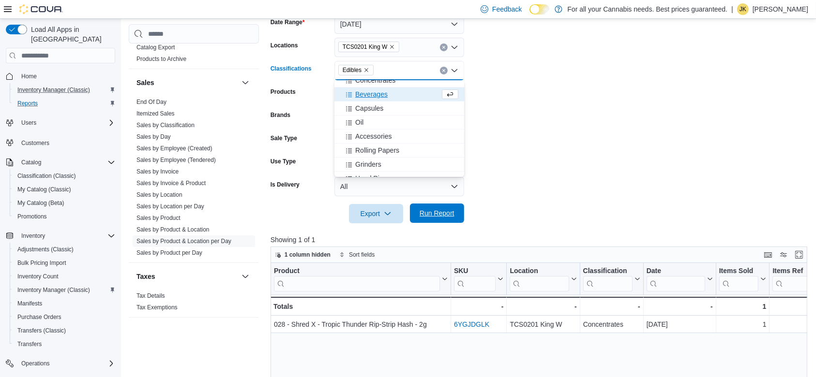
click at [452, 213] on span "Run Report" at bounding box center [437, 214] width 35 height 10
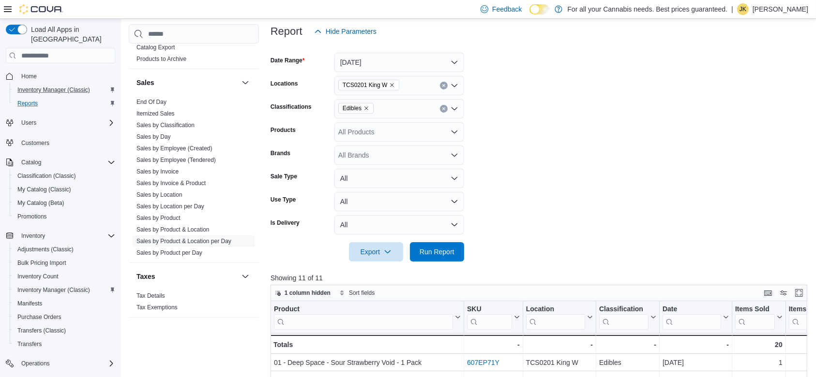
scroll to position [113, 0]
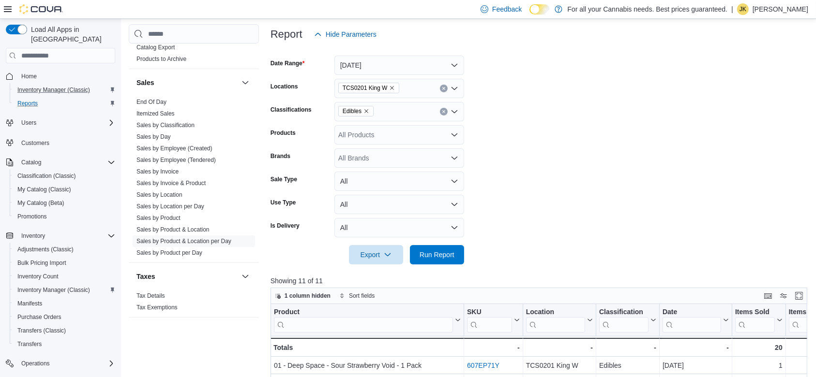
click at [442, 112] on icon "Clear input" at bounding box center [444, 112] width 4 height 4
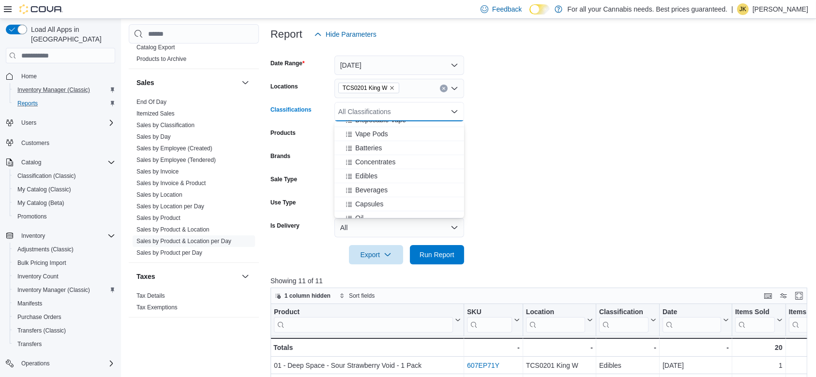
scroll to position [154, 0]
click at [394, 180] on div "Beverages" at bounding box center [399, 185] width 118 height 10
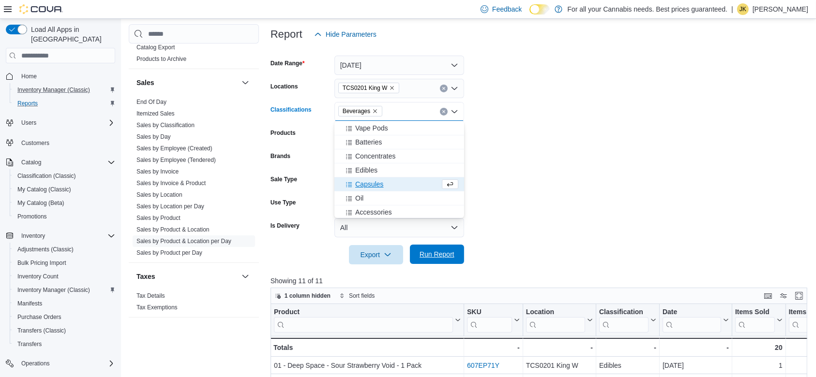
click at [449, 258] on span "Run Report" at bounding box center [437, 255] width 35 height 10
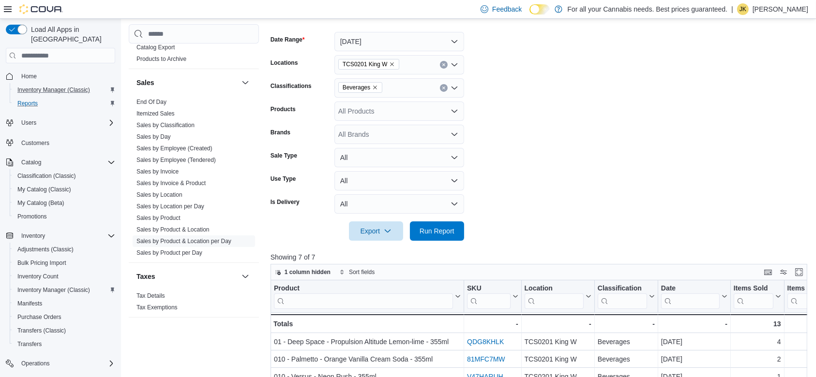
scroll to position [72, 0]
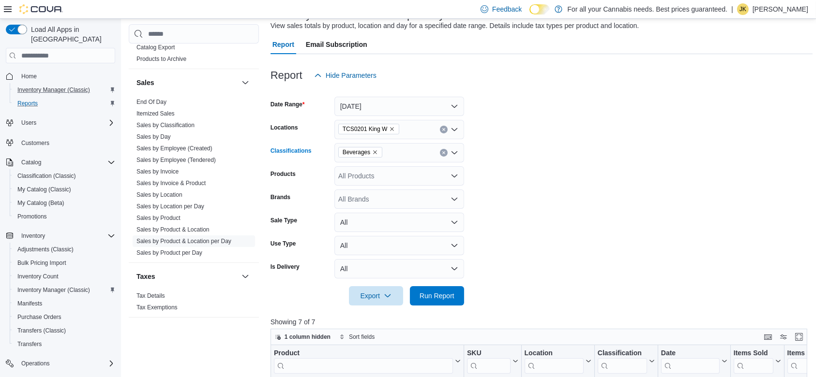
click at [443, 150] on button "Clear input" at bounding box center [444, 153] width 8 height 8
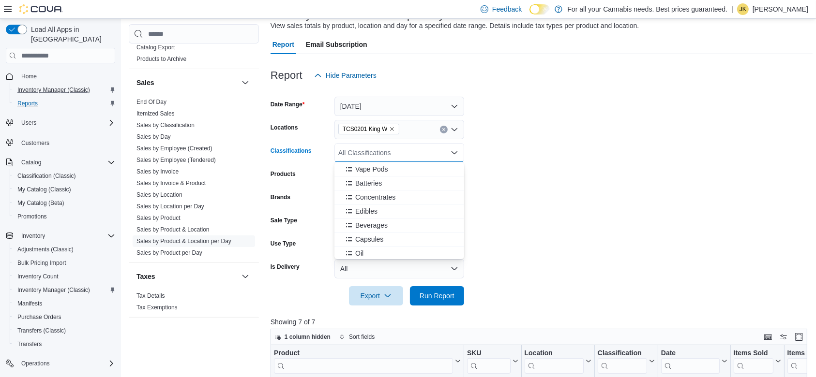
scroll to position [160, 0]
click at [380, 232] on span "Capsules" at bounding box center [369, 234] width 28 height 10
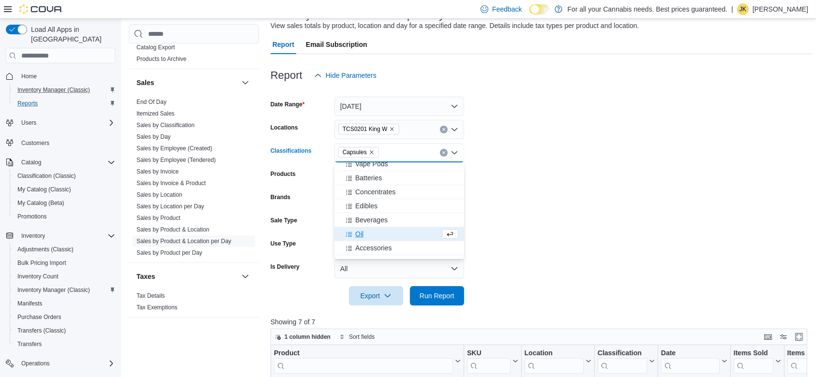
click at [376, 235] on div "Oil" at bounding box center [390, 234] width 100 height 10
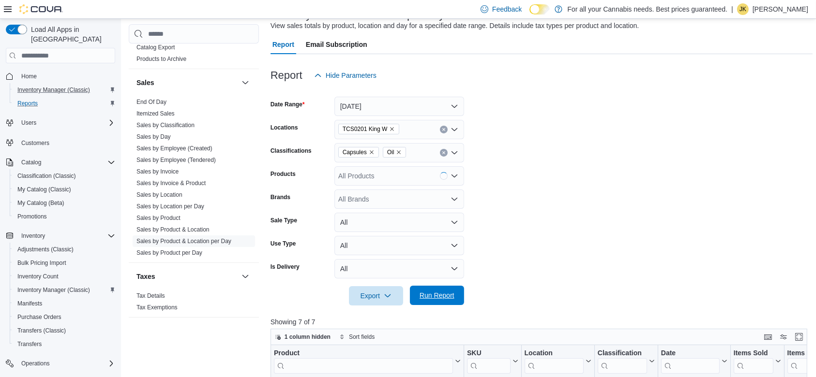
click at [436, 293] on span "Run Report" at bounding box center [437, 296] width 35 height 10
click at [600, 235] on form "Date Range Today Locations TCS0201 King W Classifications Capsules Oil Products…" at bounding box center [541, 195] width 542 height 221
